Goal: Task Accomplishment & Management: Complete application form

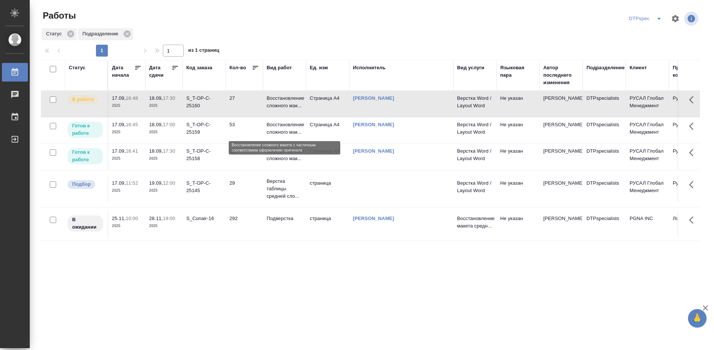
click at [279, 127] on p "Восстановление сложного мак..." at bounding box center [285, 128] width 36 height 15
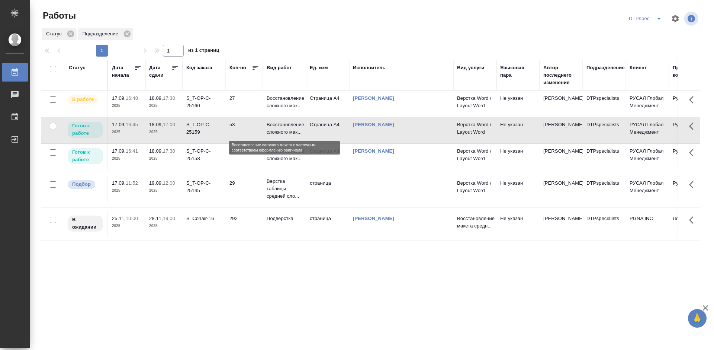
click at [279, 127] on p "Восстановление сложного мак..." at bounding box center [285, 128] width 36 height 15
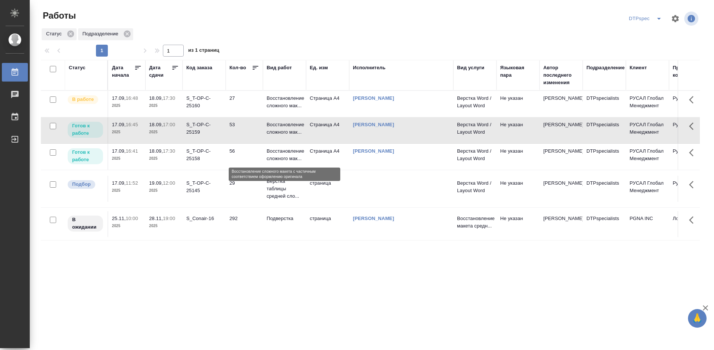
click at [278, 154] on p "Восстановление сложного мак..." at bounding box center [285, 154] width 36 height 15
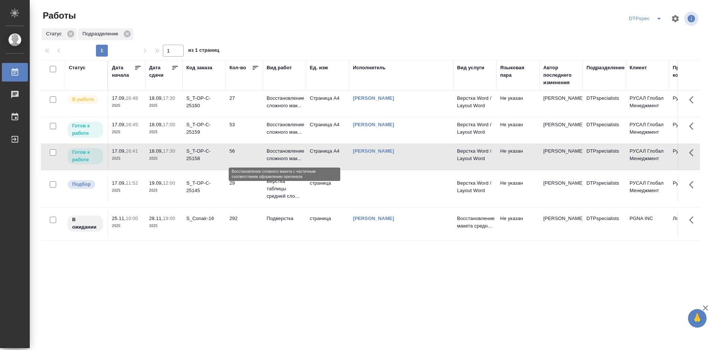
click at [278, 154] on p "Восстановление сложного мак..." at bounding box center [285, 154] width 36 height 15
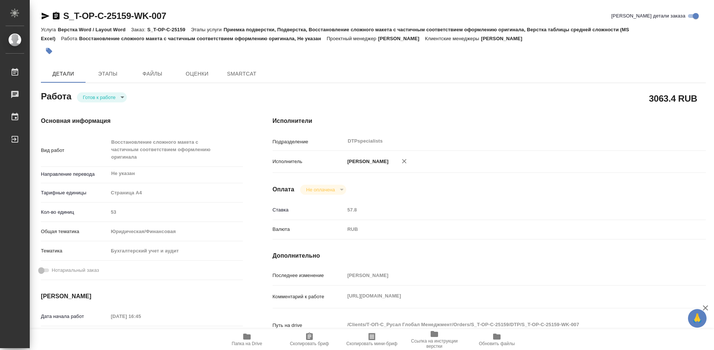
type textarea "x"
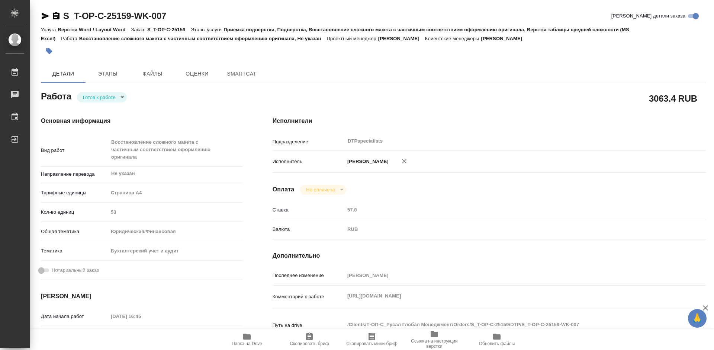
type textarea "x"
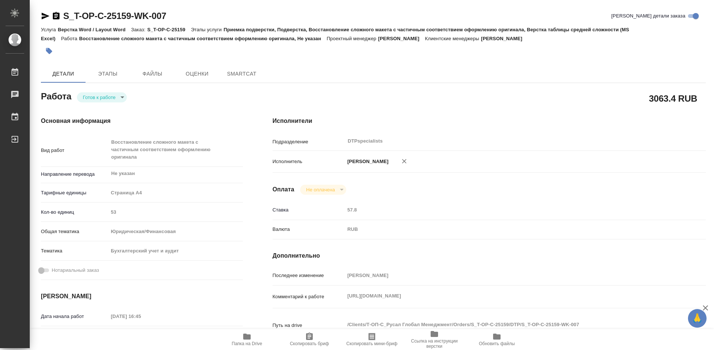
type textarea "x"
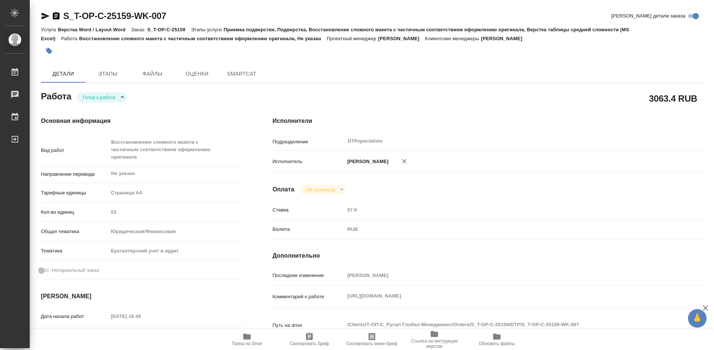
type textarea "x"
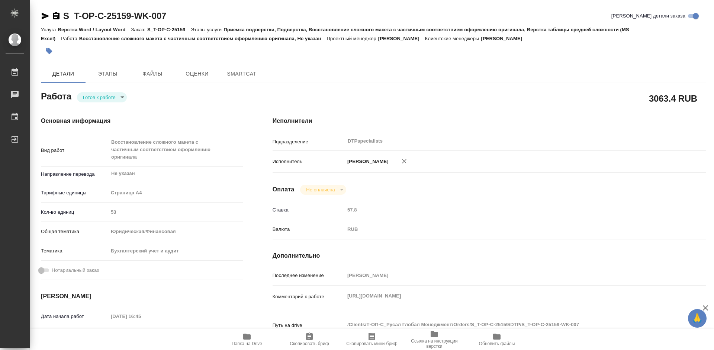
click at [55, 17] on icon "button" at bounding box center [56, 16] width 9 height 9
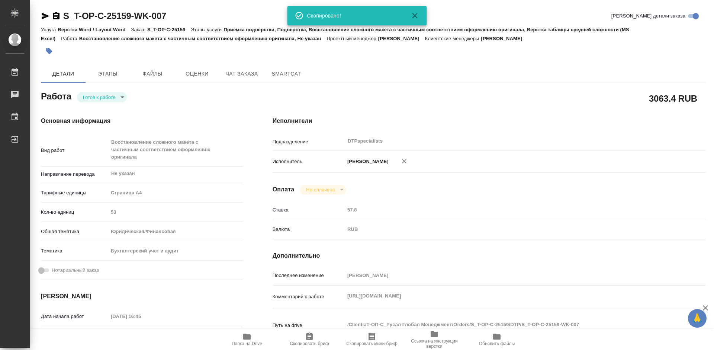
type textarea "x"
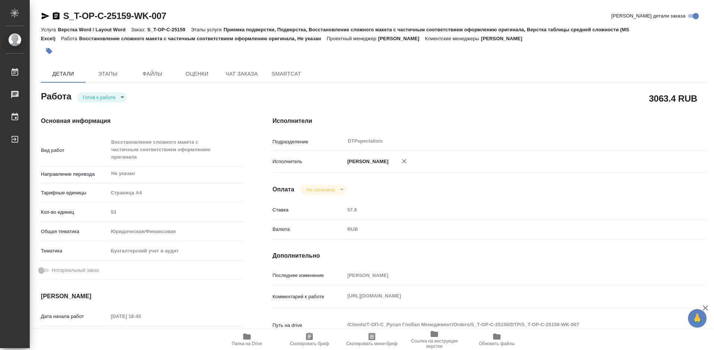
type textarea "x"
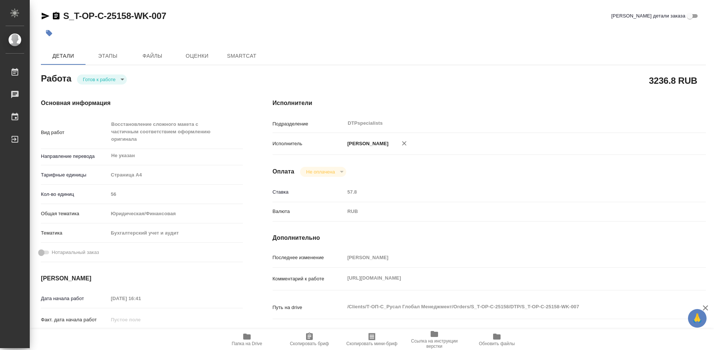
type textarea "x"
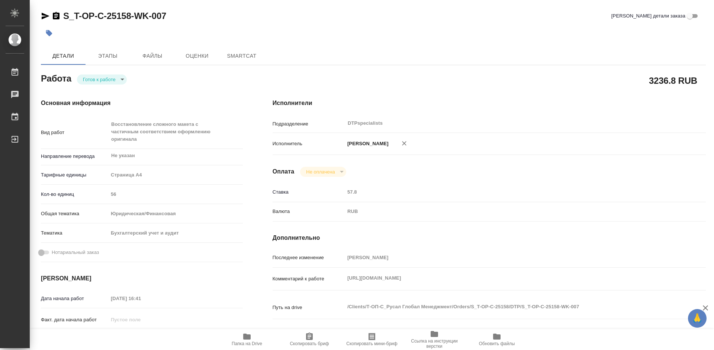
type textarea "x"
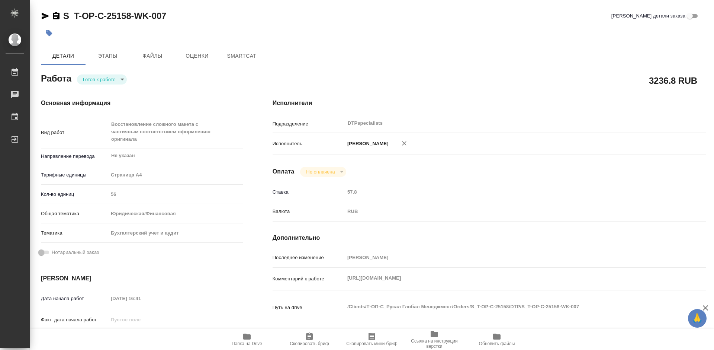
type textarea "x"
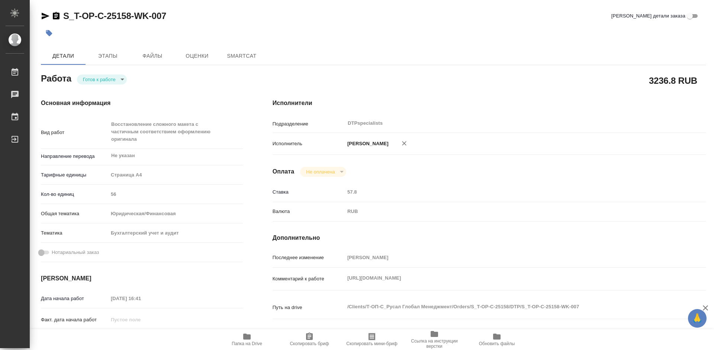
type textarea "x"
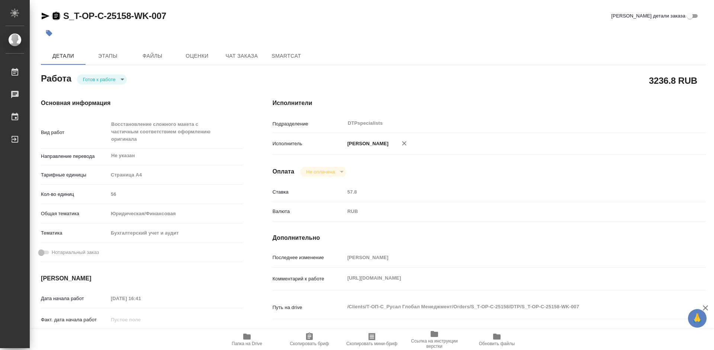
click at [58, 16] on icon "button" at bounding box center [56, 15] width 7 height 7
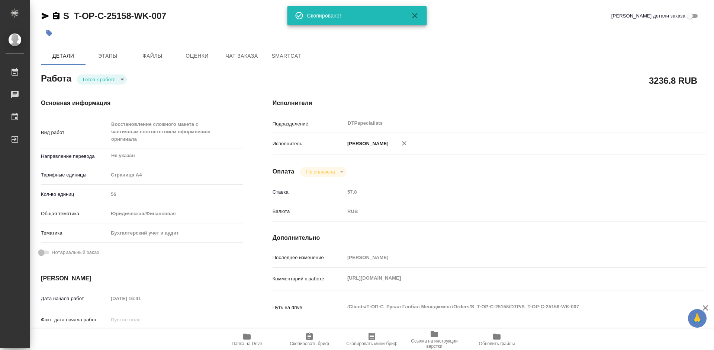
type textarea "x"
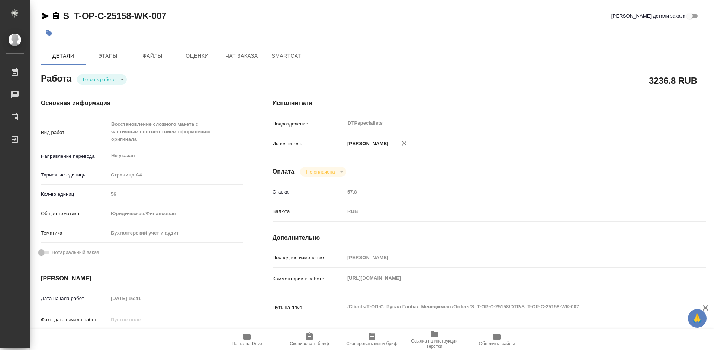
type textarea "x"
